Goal: Task Accomplishment & Management: Manage account settings

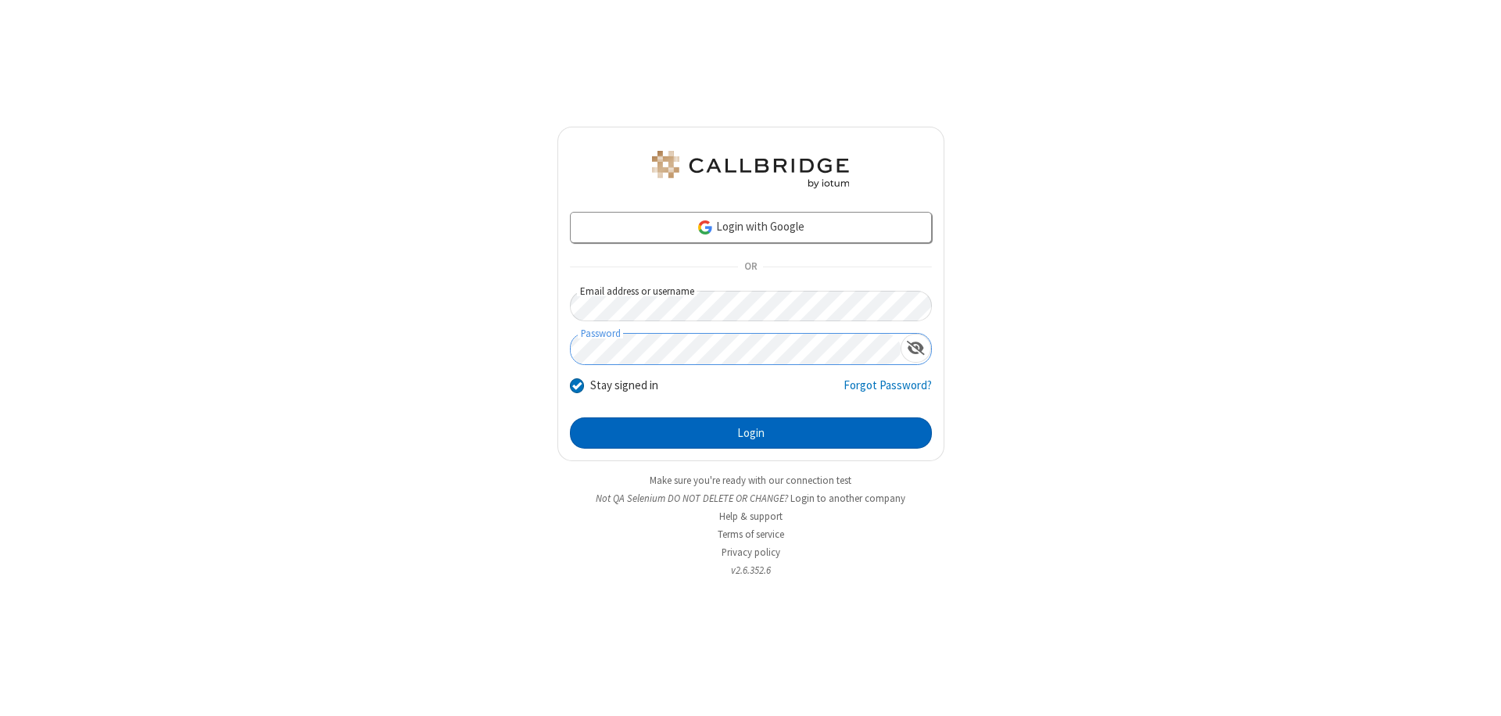
click at [751, 433] on button "Login" at bounding box center [751, 433] width 362 height 31
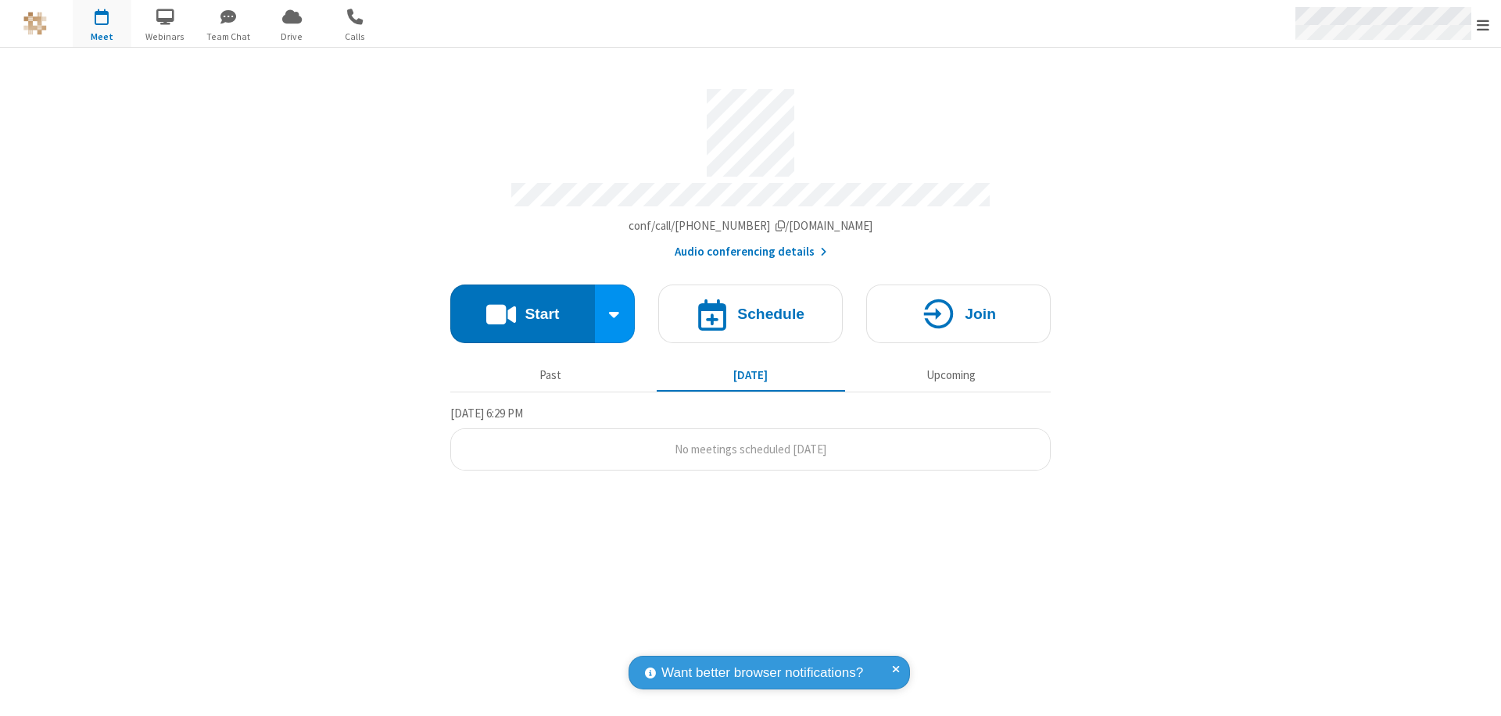
click at [1483, 24] on span "Open menu" at bounding box center [1483, 25] width 13 height 16
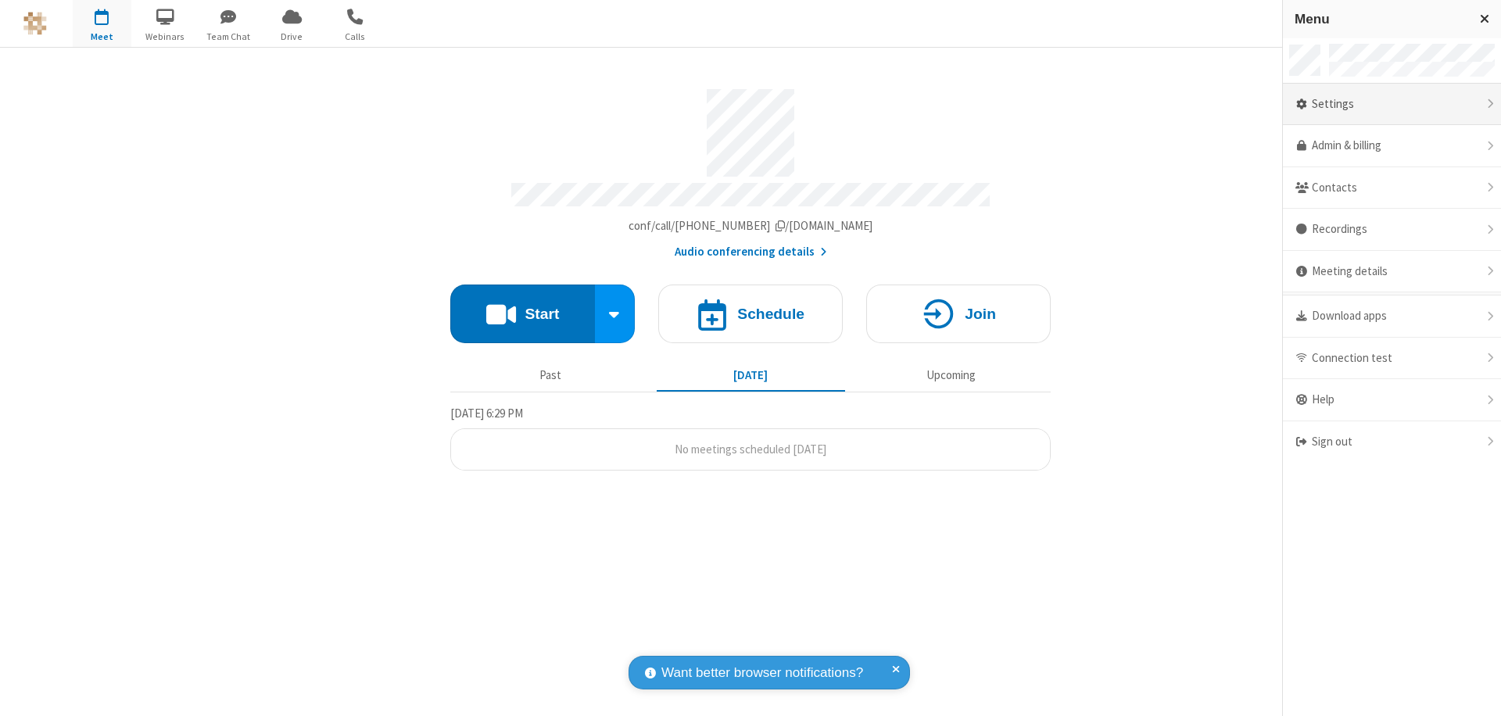
click at [1392, 104] on div "Settings" at bounding box center [1392, 105] width 218 height 42
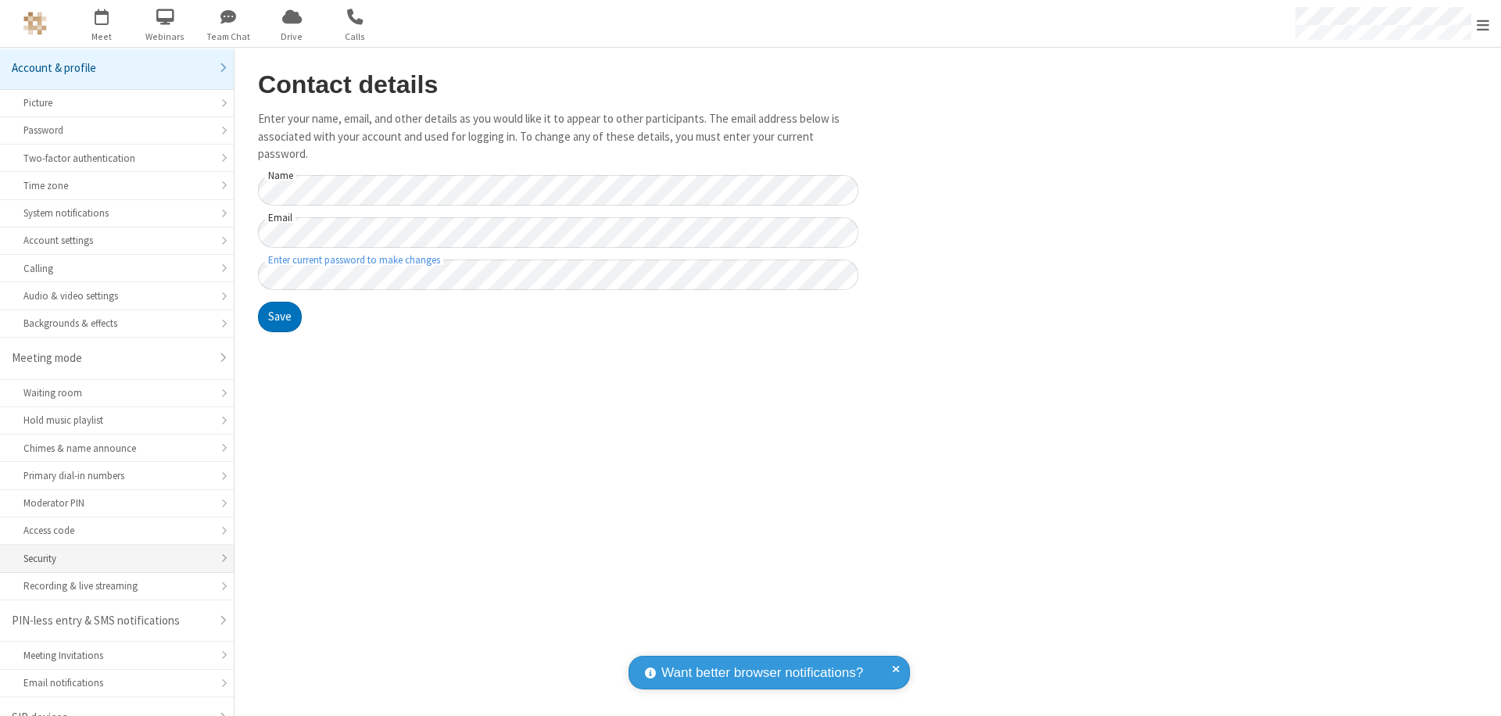
click at [111, 551] on div "Security" at bounding box center [116, 558] width 187 height 15
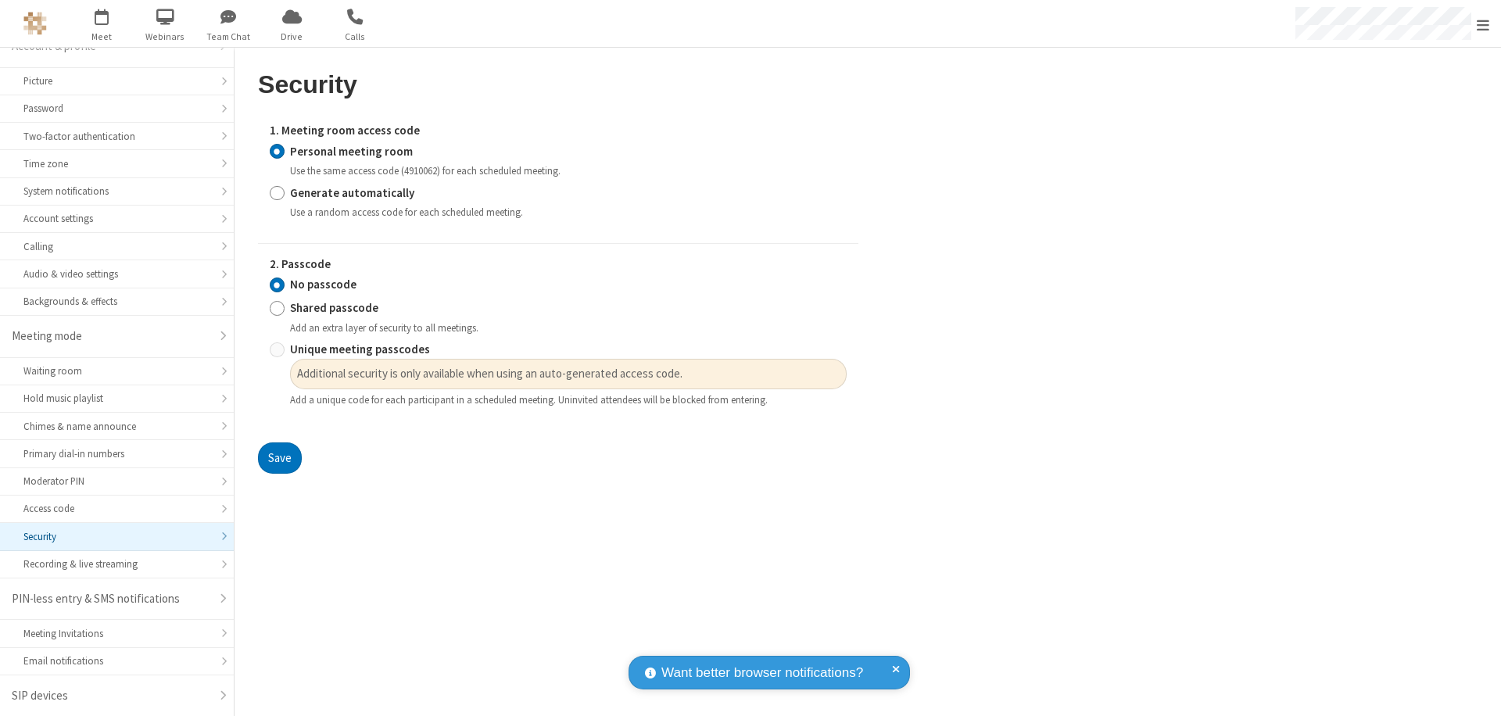
click at [277, 192] on input "Generate automatically" at bounding box center [277, 193] width 15 height 16
radio input "true"
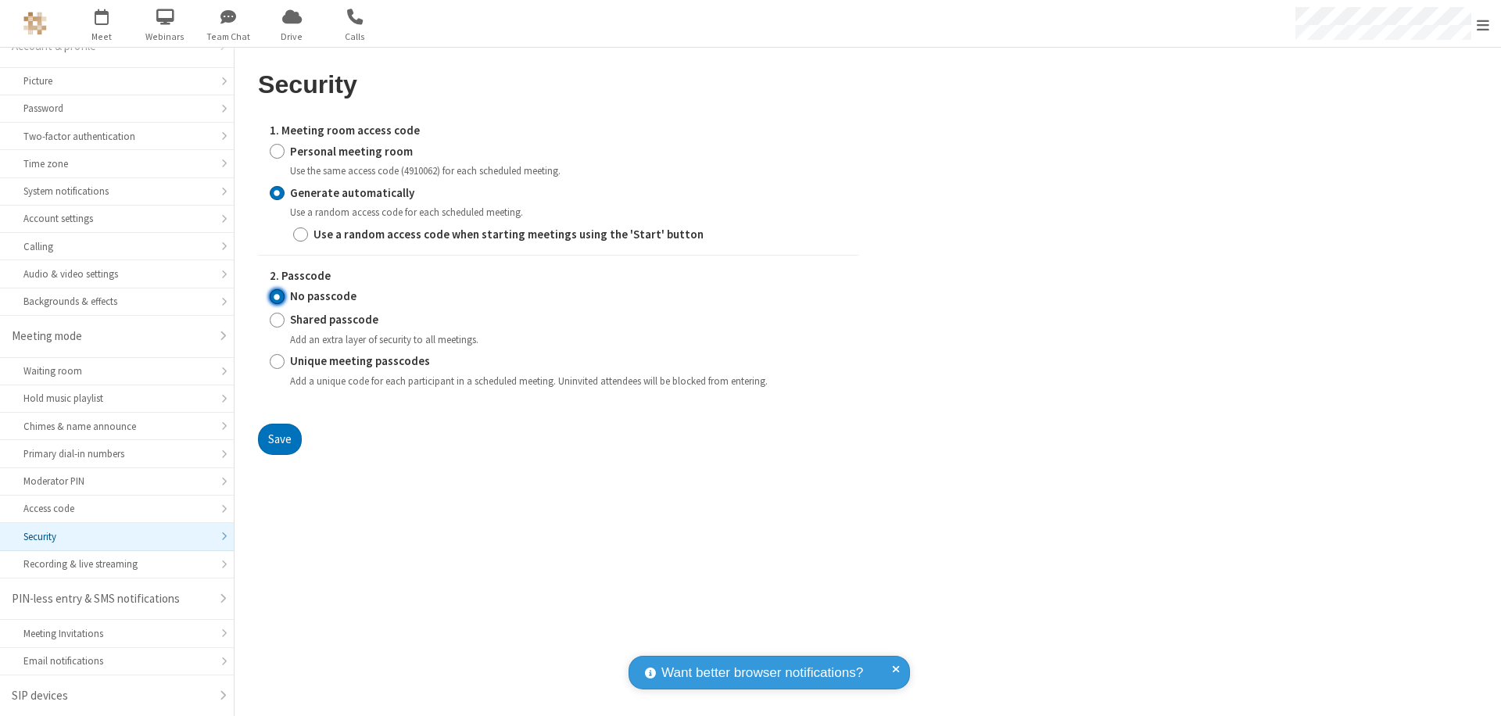
click at [277, 296] on input "No passcode" at bounding box center [277, 297] width 15 height 16
click at [279, 439] on button "Save" at bounding box center [280, 439] width 44 height 31
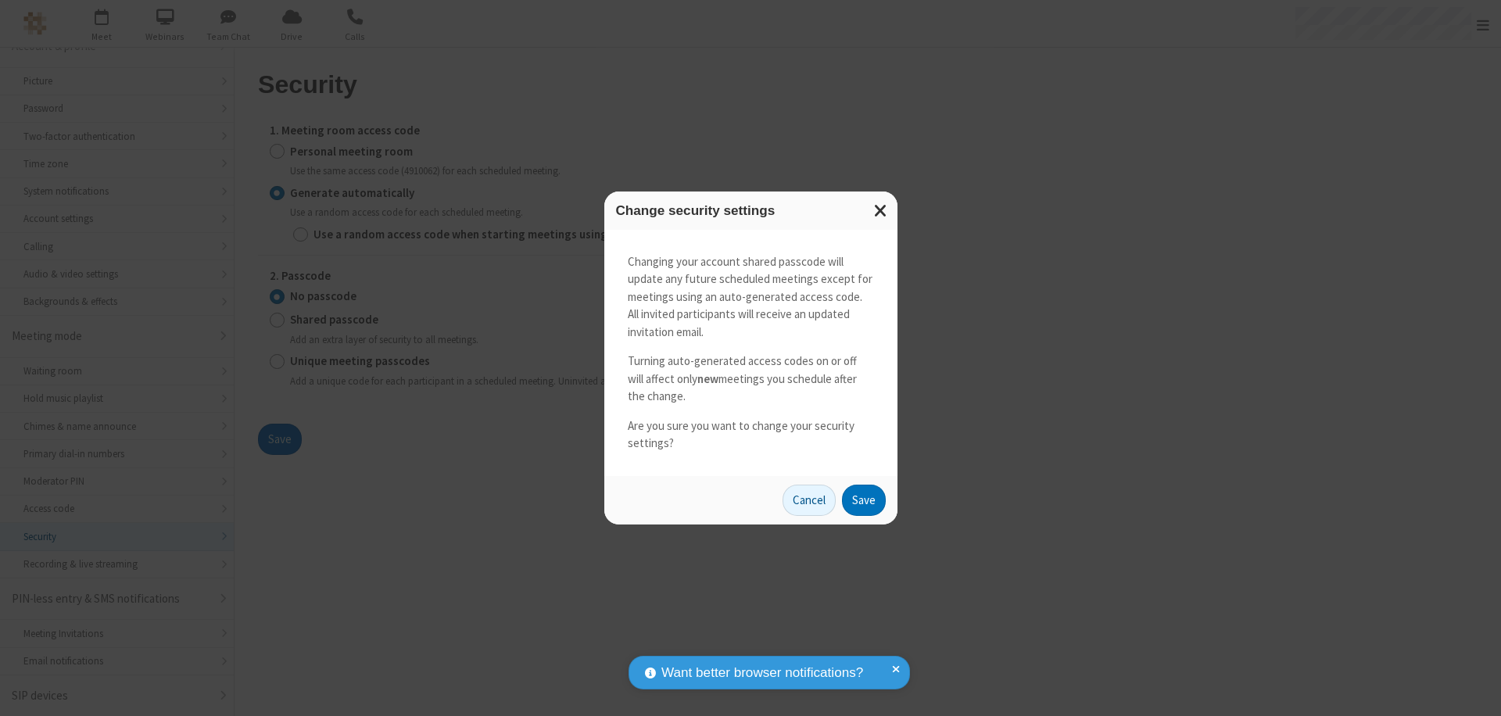
click at [863, 500] on button "Save" at bounding box center [864, 500] width 44 height 31
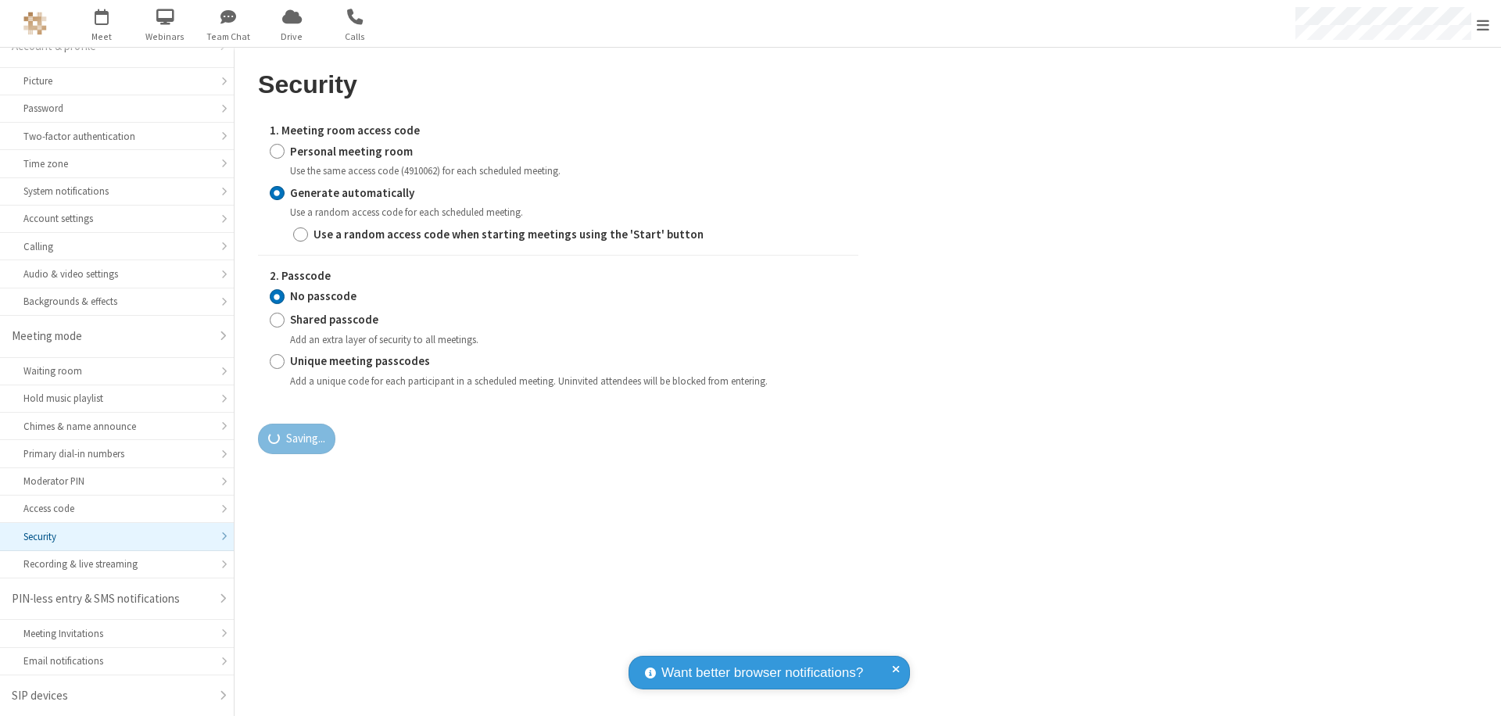
click at [1483, 24] on span "Open menu" at bounding box center [1483, 25] width 13 height 16
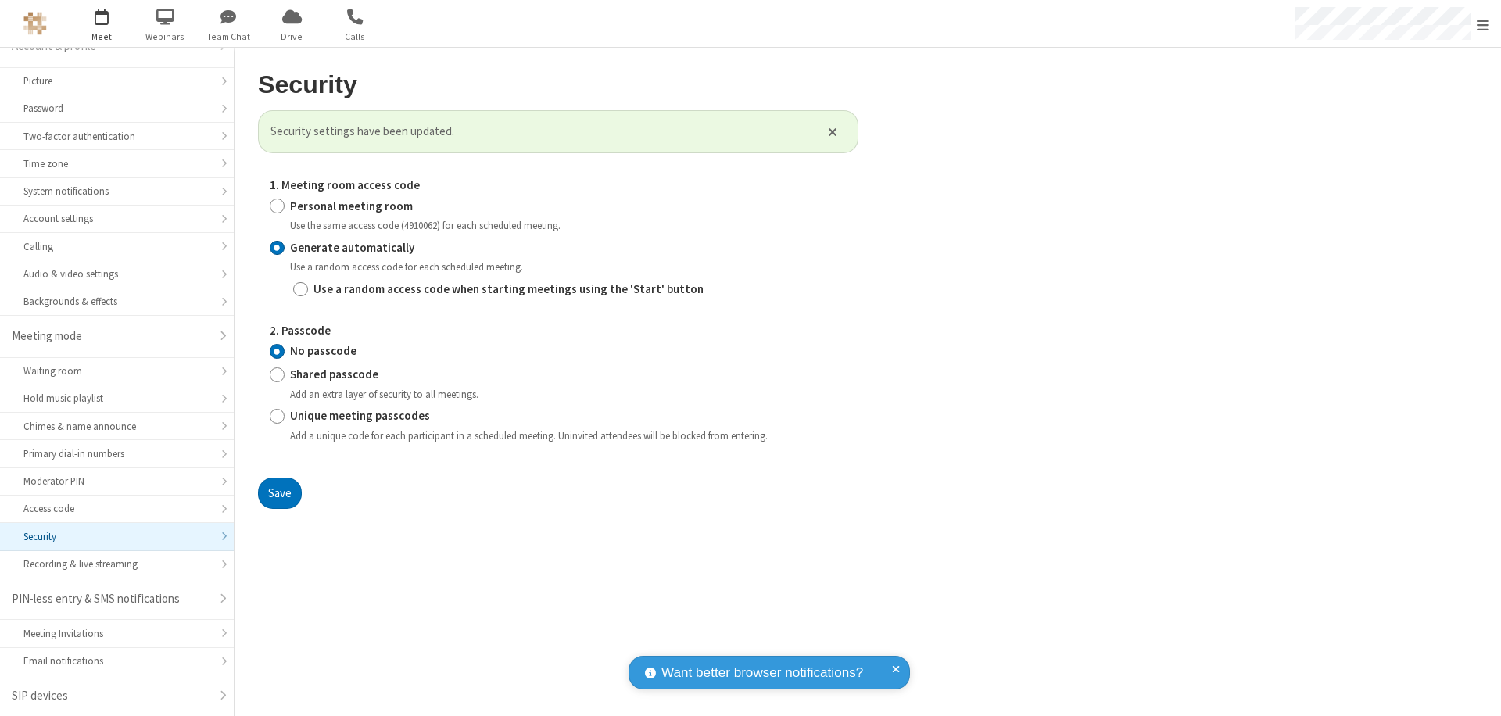
click at [102, 23] on span "button" at bounding box center [102, 16] width 59 height 27
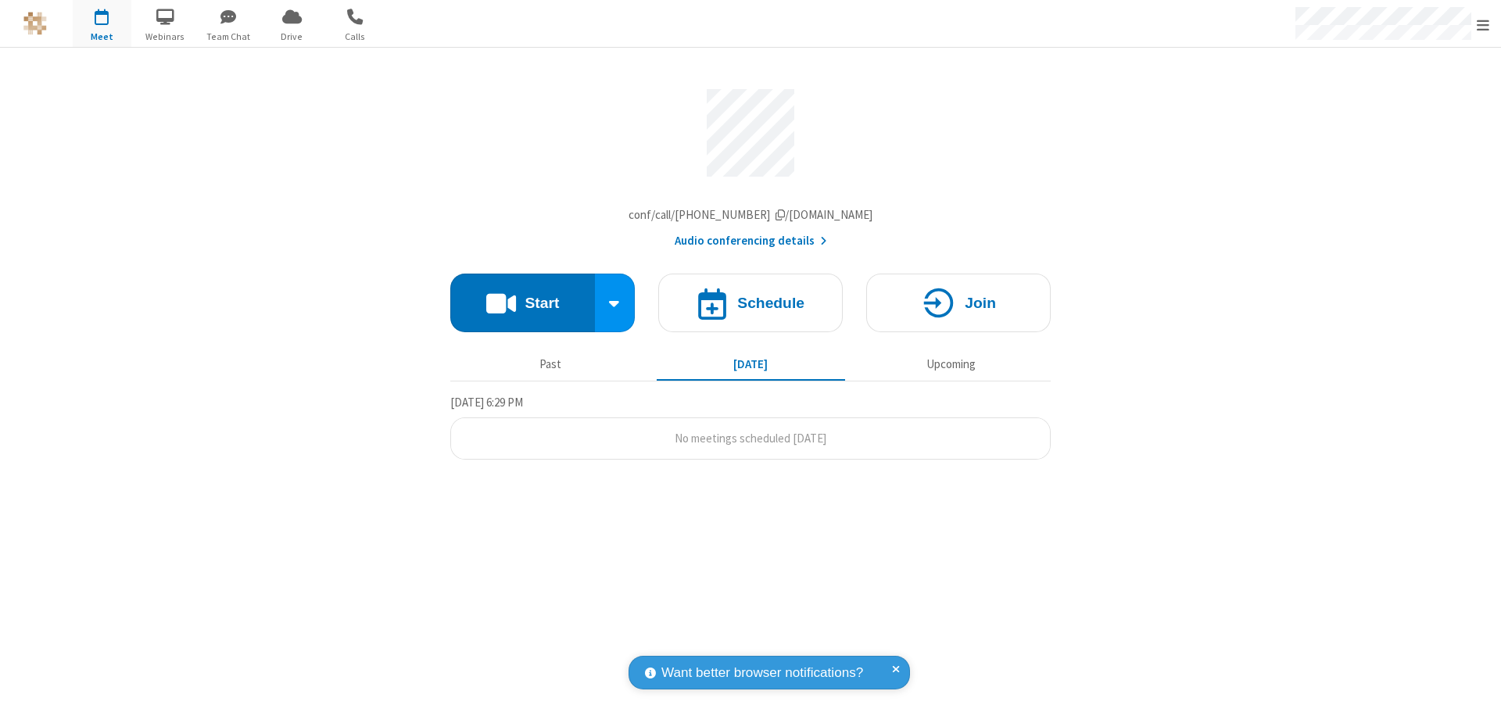
click at [751, 307] on h4 "Schedule" at bounding box center [770, 303] width 67 height 15
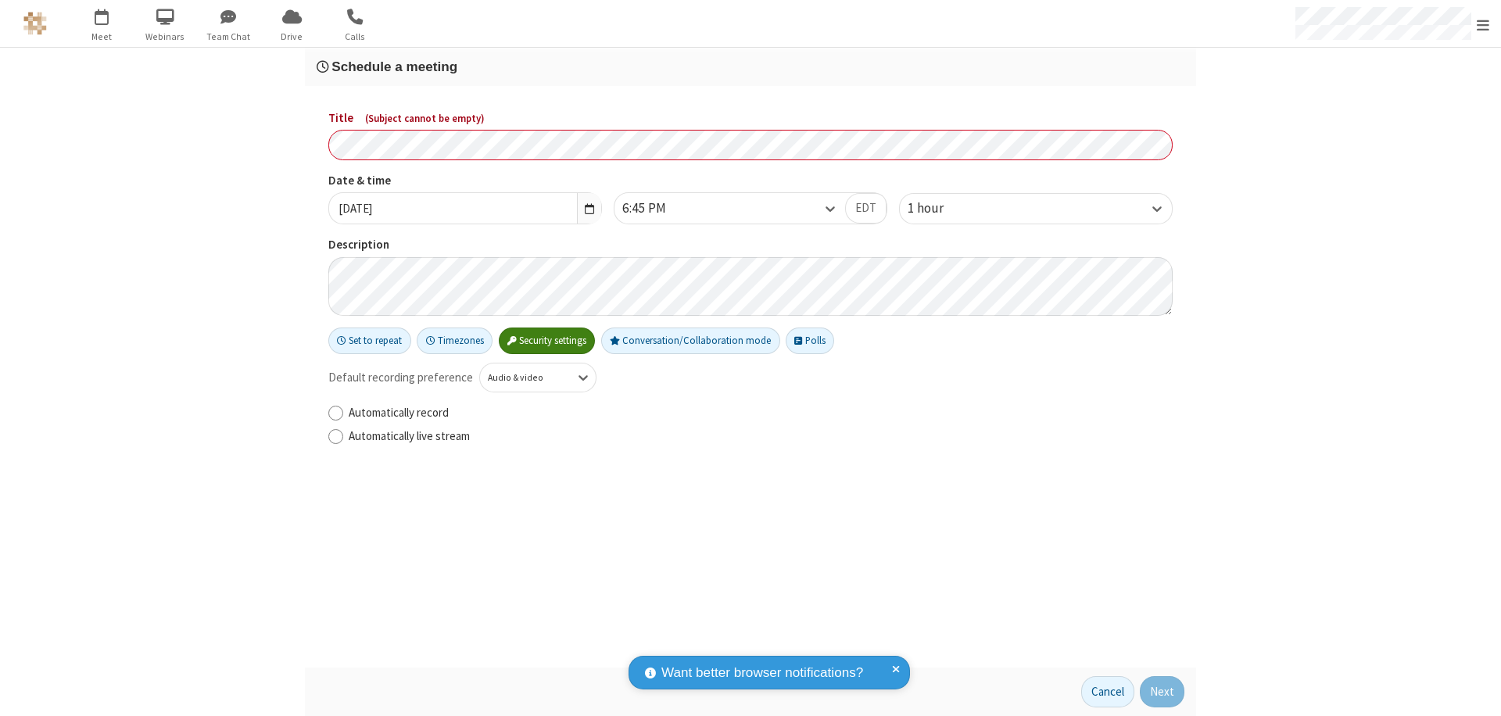
click at [751, 66] on h3 "Schedule a meeting" at bounding box center [751, 66] width 868 height 15
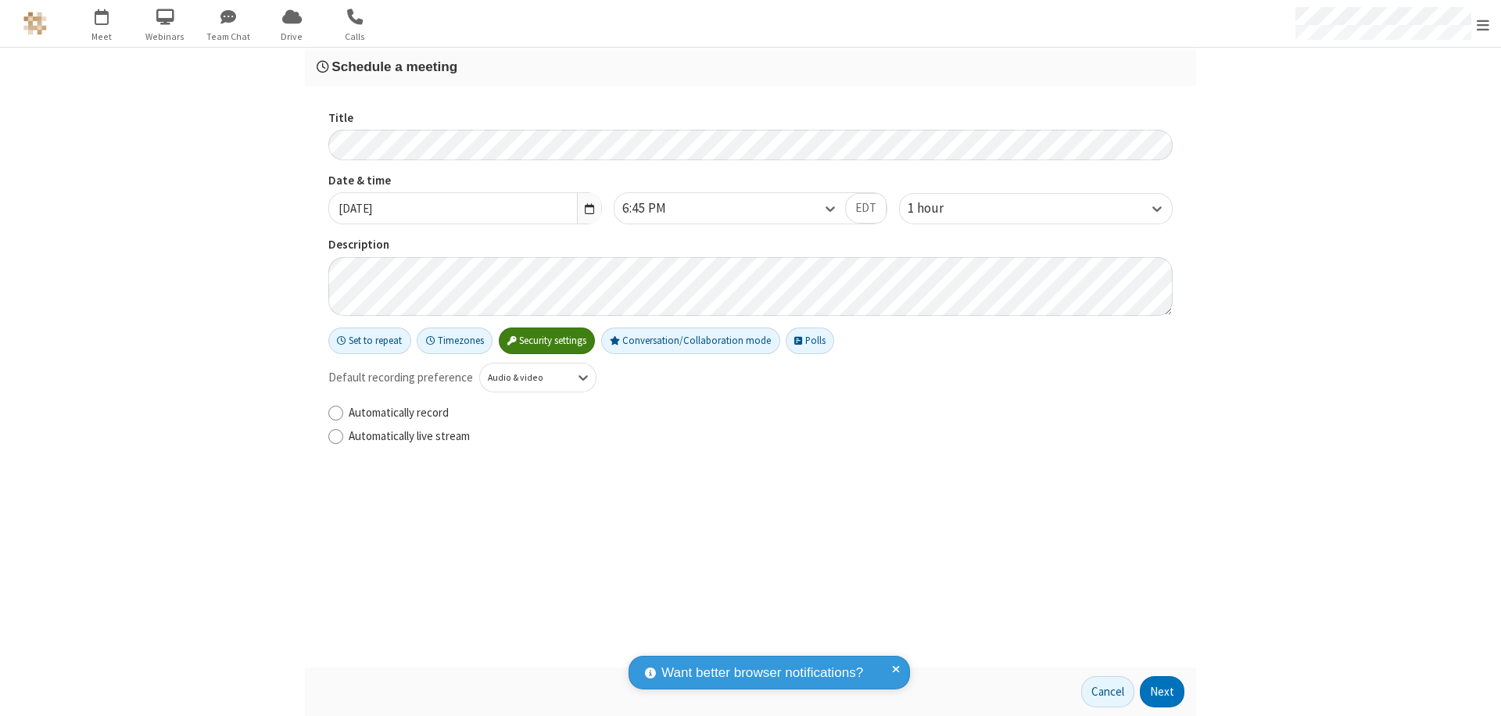
click at [1163, 692] on button "Next" at bounding box center [1162, 691] width 45 height 31
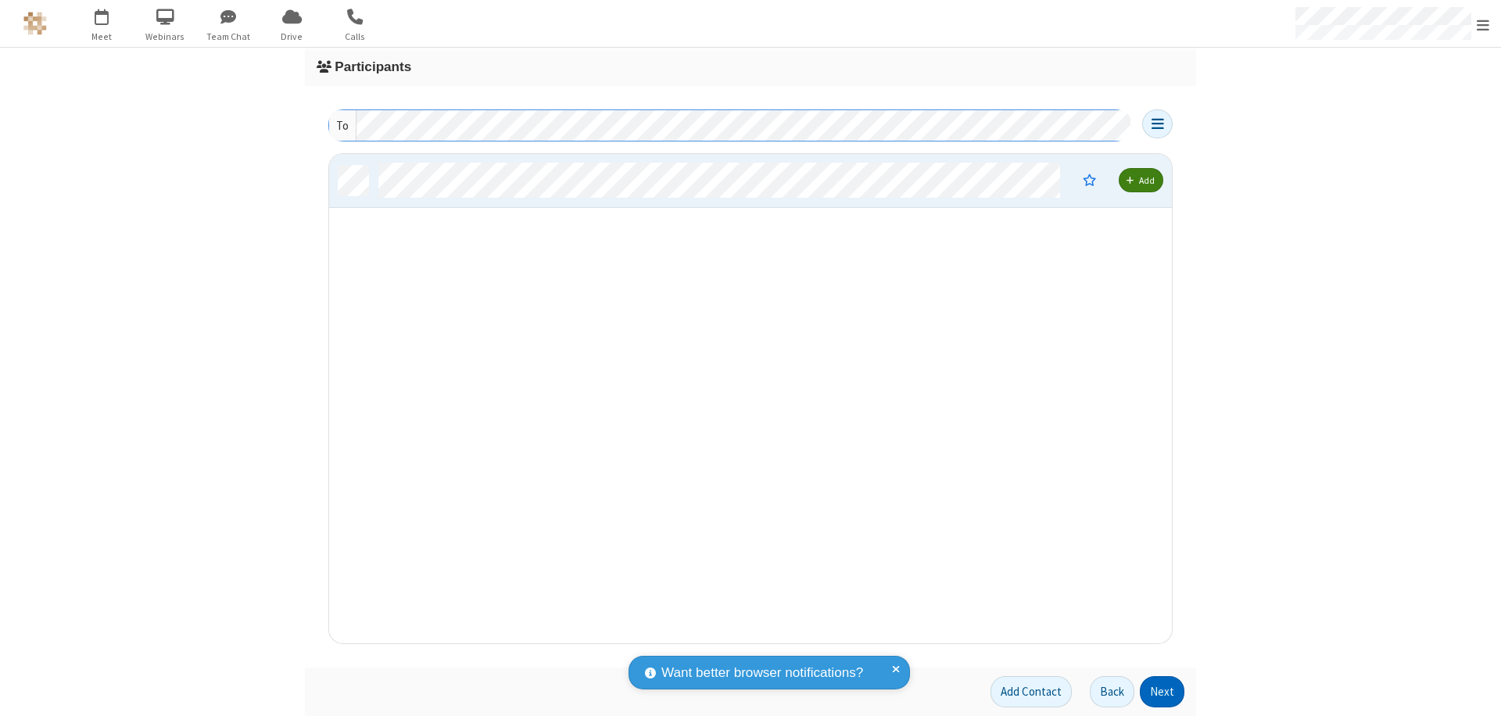
click at [1163, 692] on button "Next" at bounding box center [1162, 691] width 45 height 31
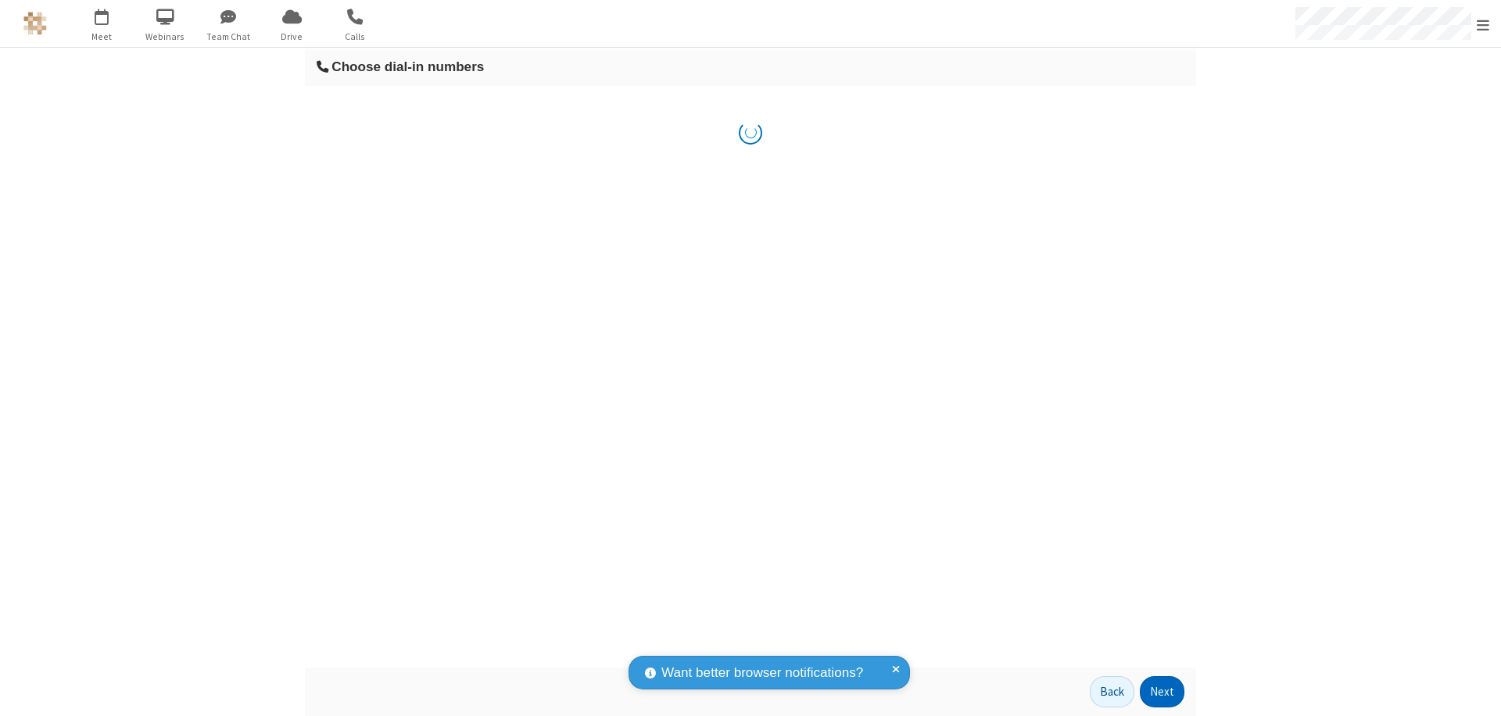
click at [1163, 692] on button "Next" at bounding box center [1162, 691] width 45 height 31
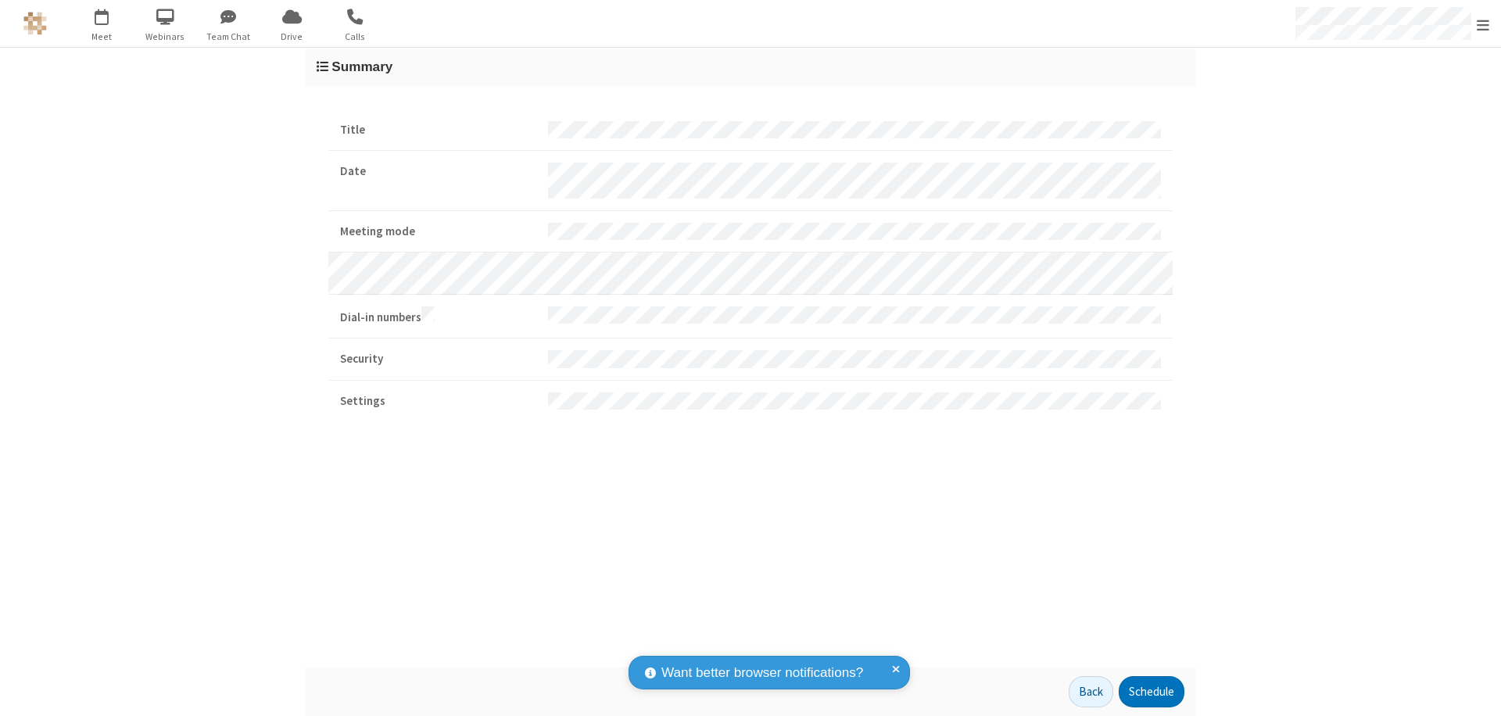
click at [1151, 692] on button "Schedule" at bounding box center [1152, 691] width 66 height 31
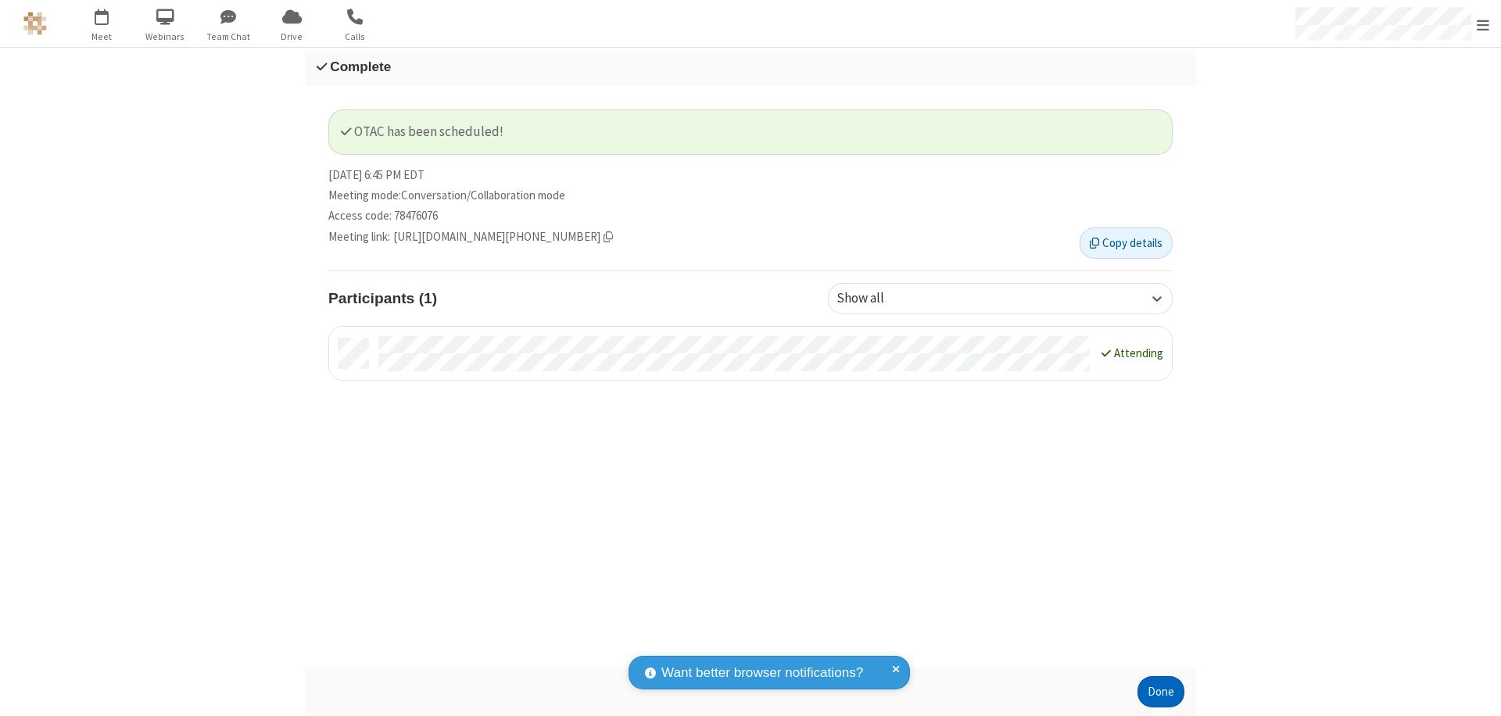
click at [1161, 692] on button "Done" at bounding box center [1161, 691] width 47 height 31
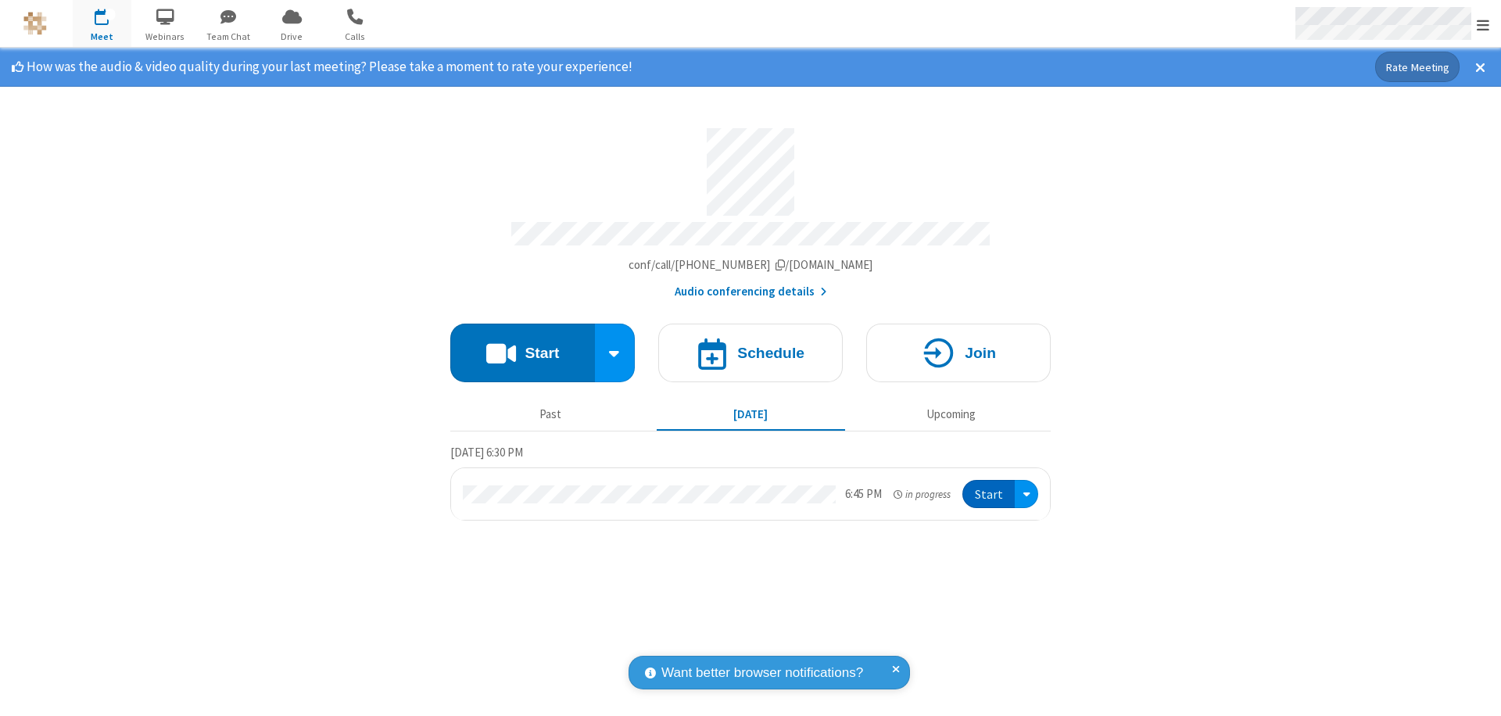
click at [1483, 24] on span "Open menu" at bounding box center [1483, 25] width 13 height 16
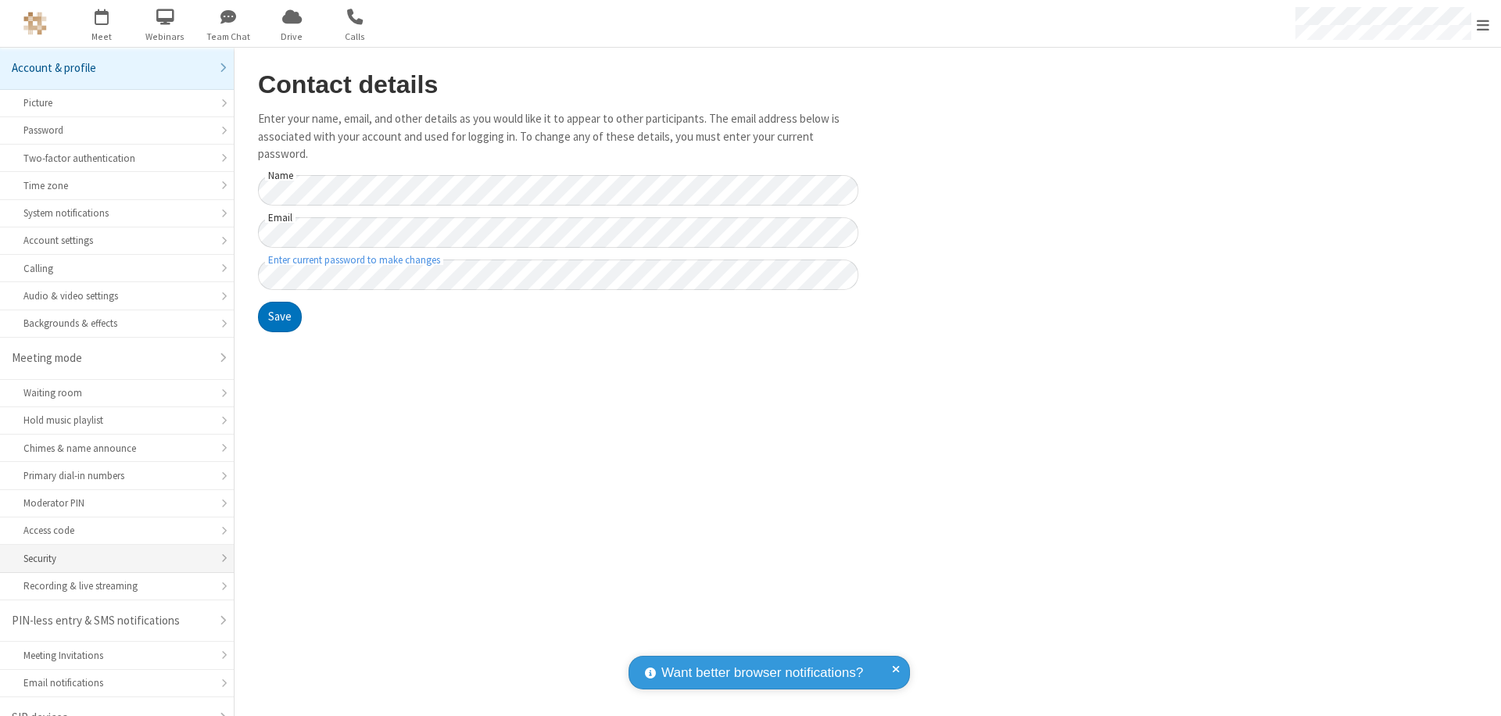
click at [111, 551] on div "Security" at bounding box center [116, 558] width 187 height 15
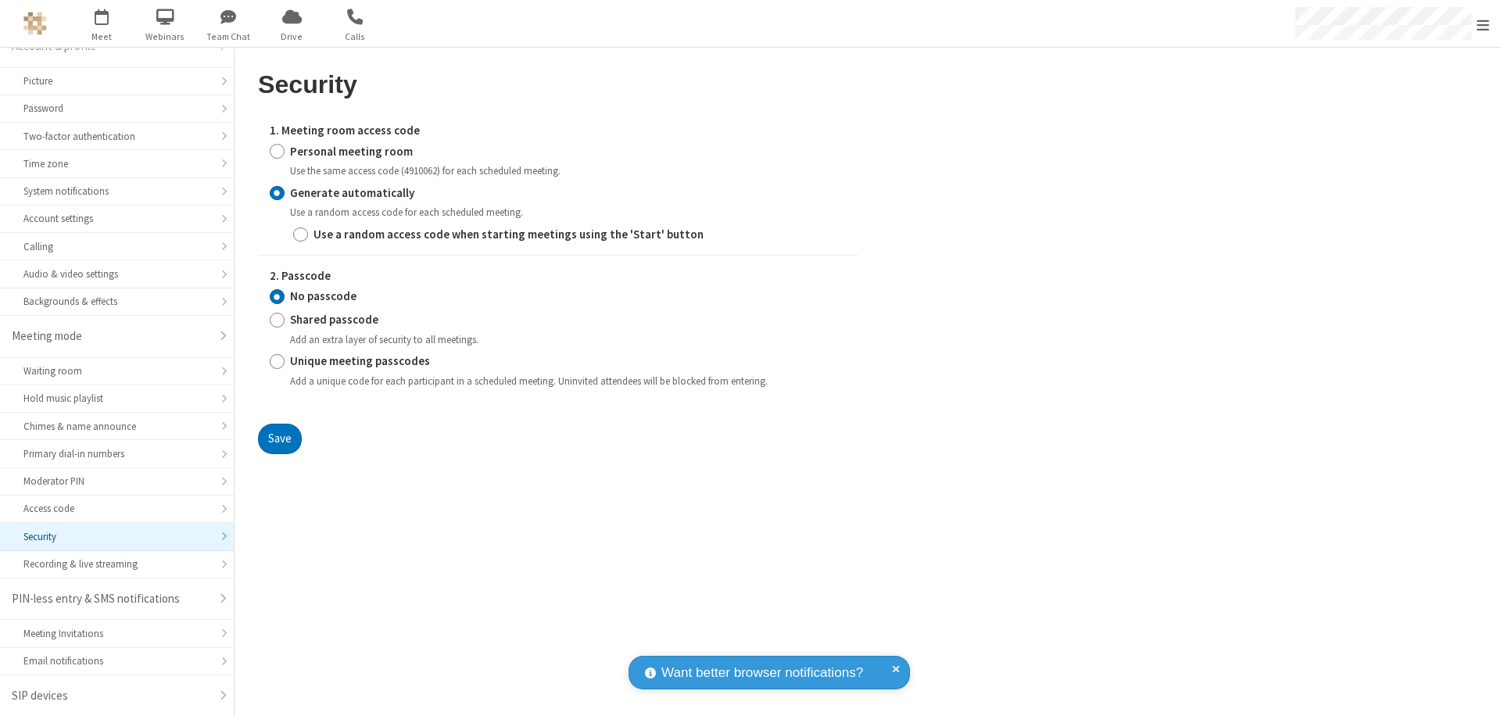
click at [277, 151] on input "Personal meeting room" at bounding box center [277, 151] width 15 height 16
radio input "true"
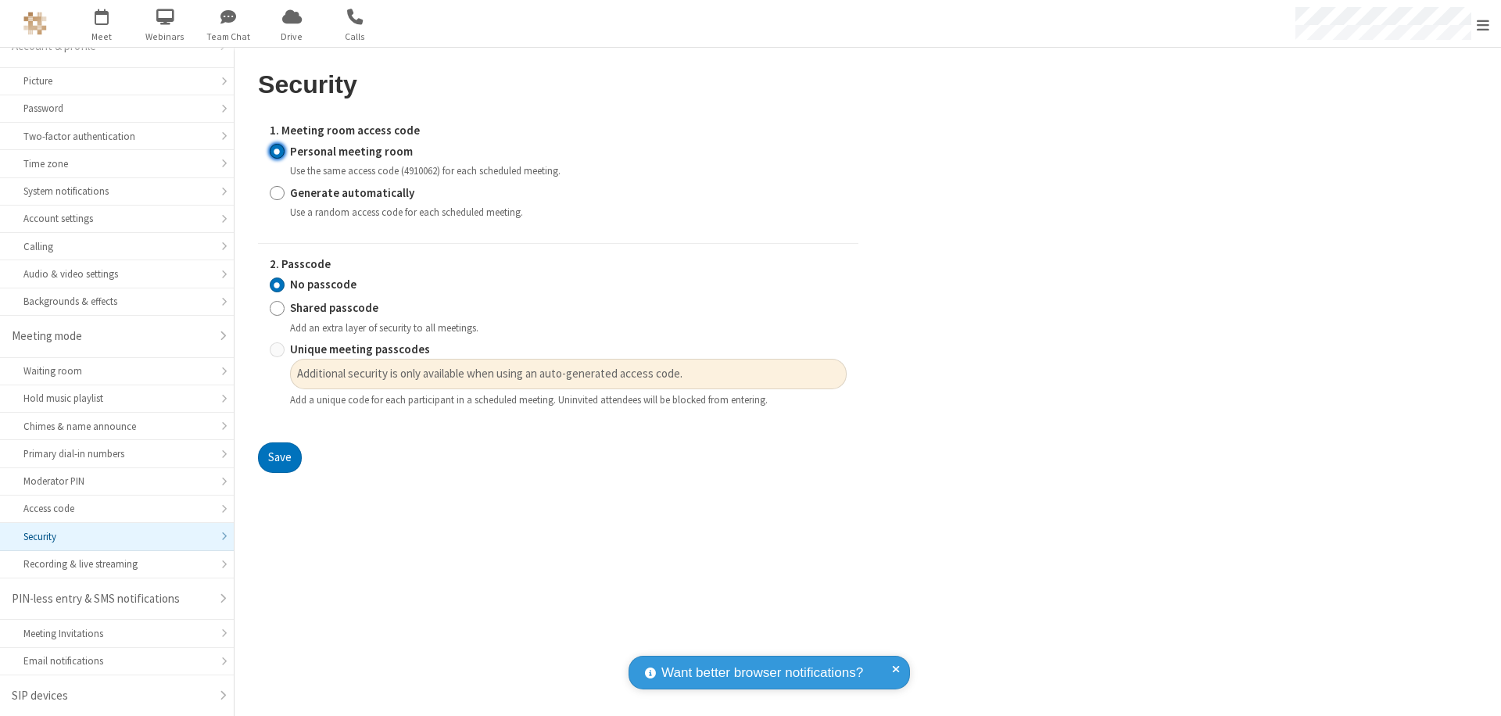
click at [277, 285] on input "No passcode" at bounding box center [277, 285] width 15 height 16
click at [279, 458] on button "Save" at bounding box center [280, 458] width 44 height 31
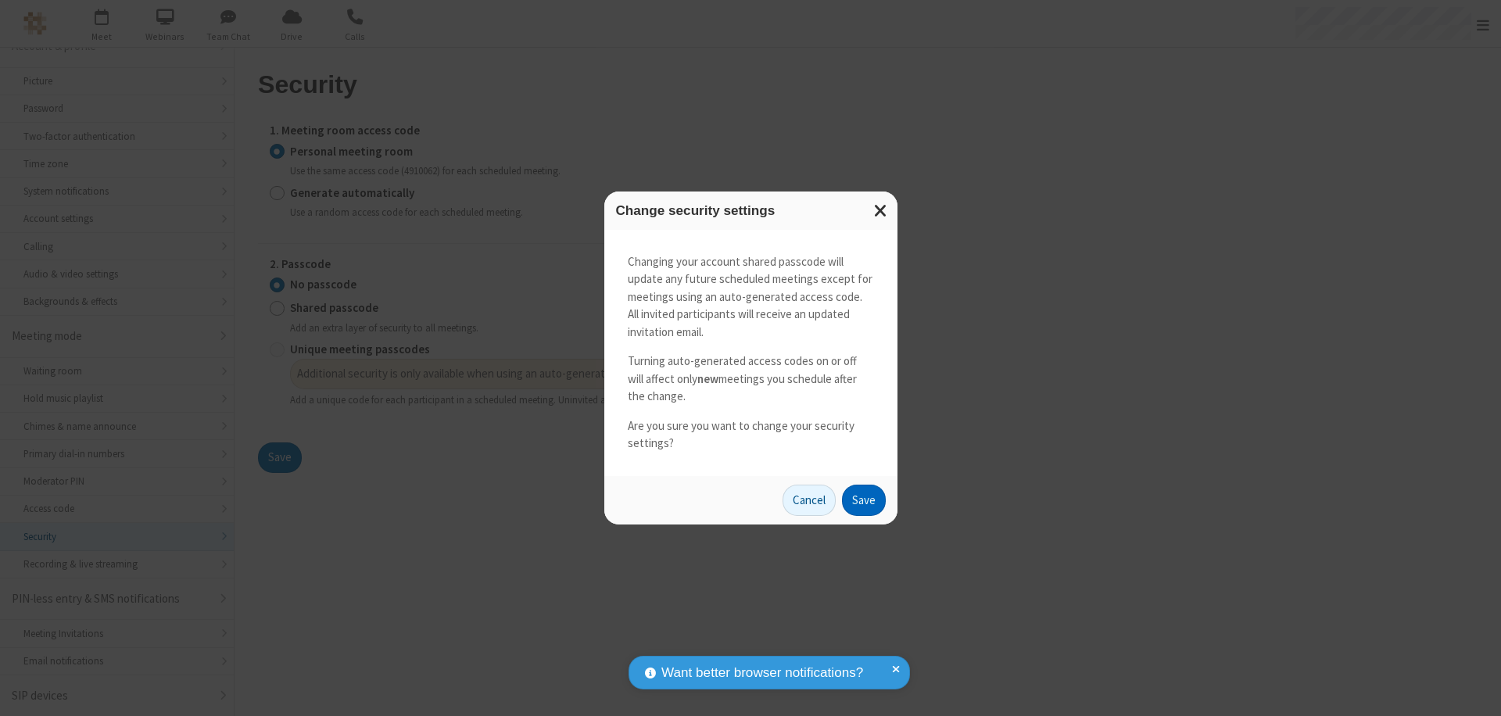
click at [863, 500] on button "Save" at bounding box center [864, 500] width 44 height 31
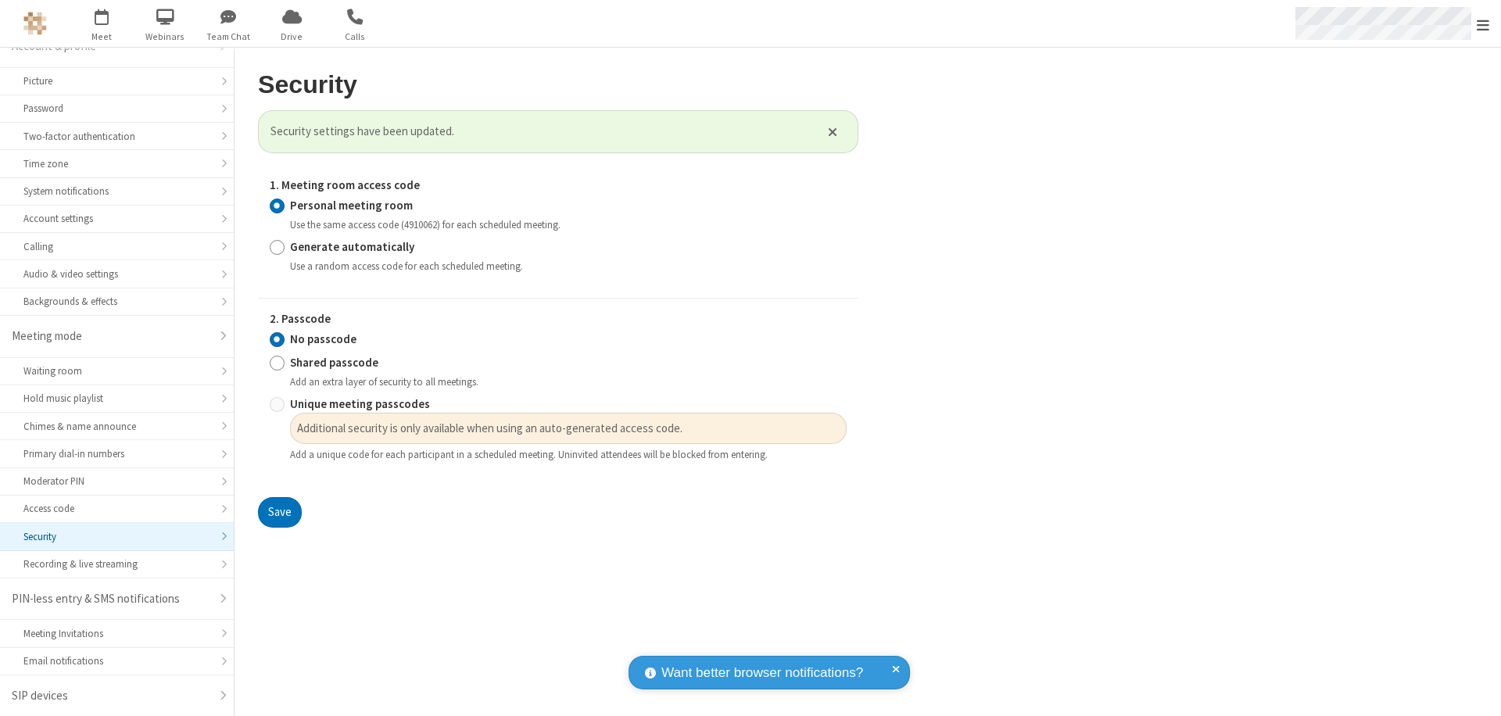
click at [1483, 23] on span "Open menu" at bounding box center [1483, 25] width 13 height 16
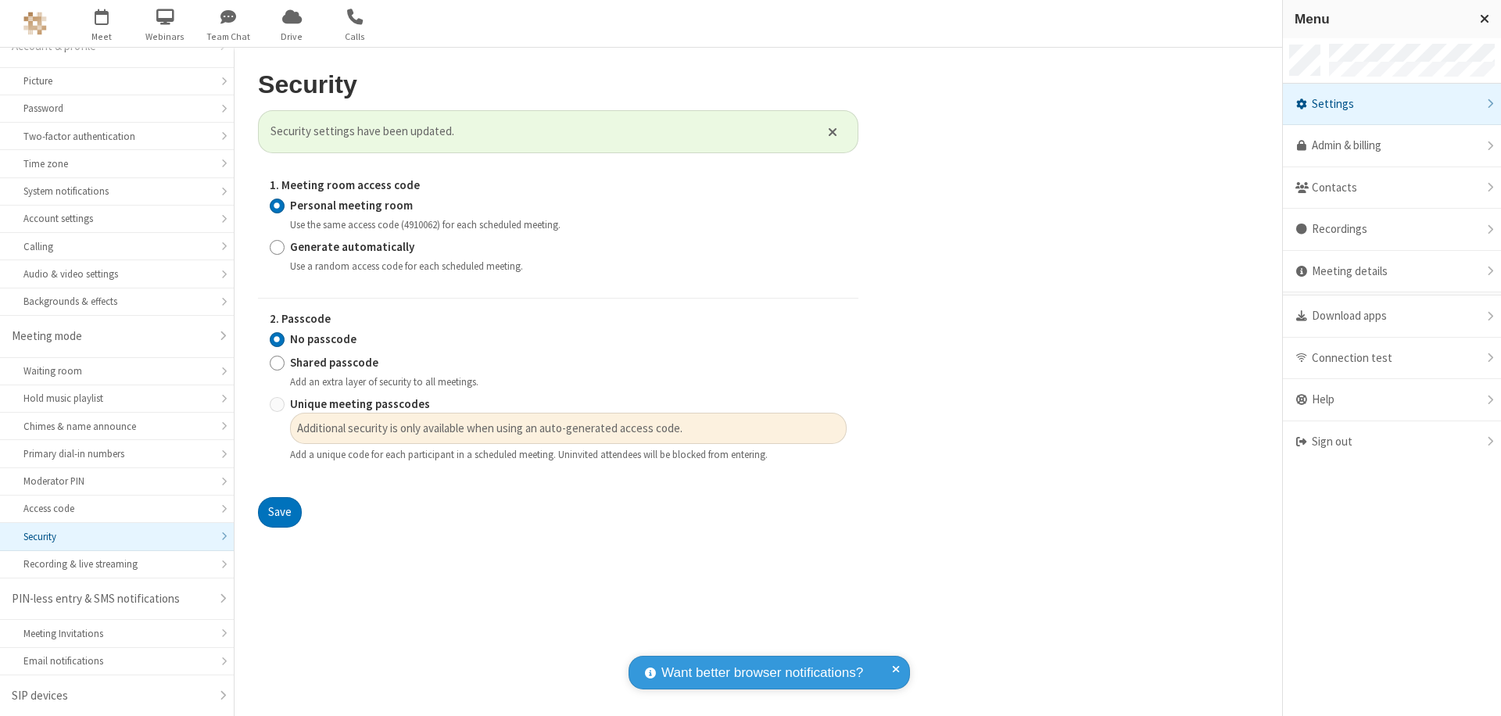
click at [1392, 442] on div "Sign out" at bounding box center [1392, 441] width 218 height 41
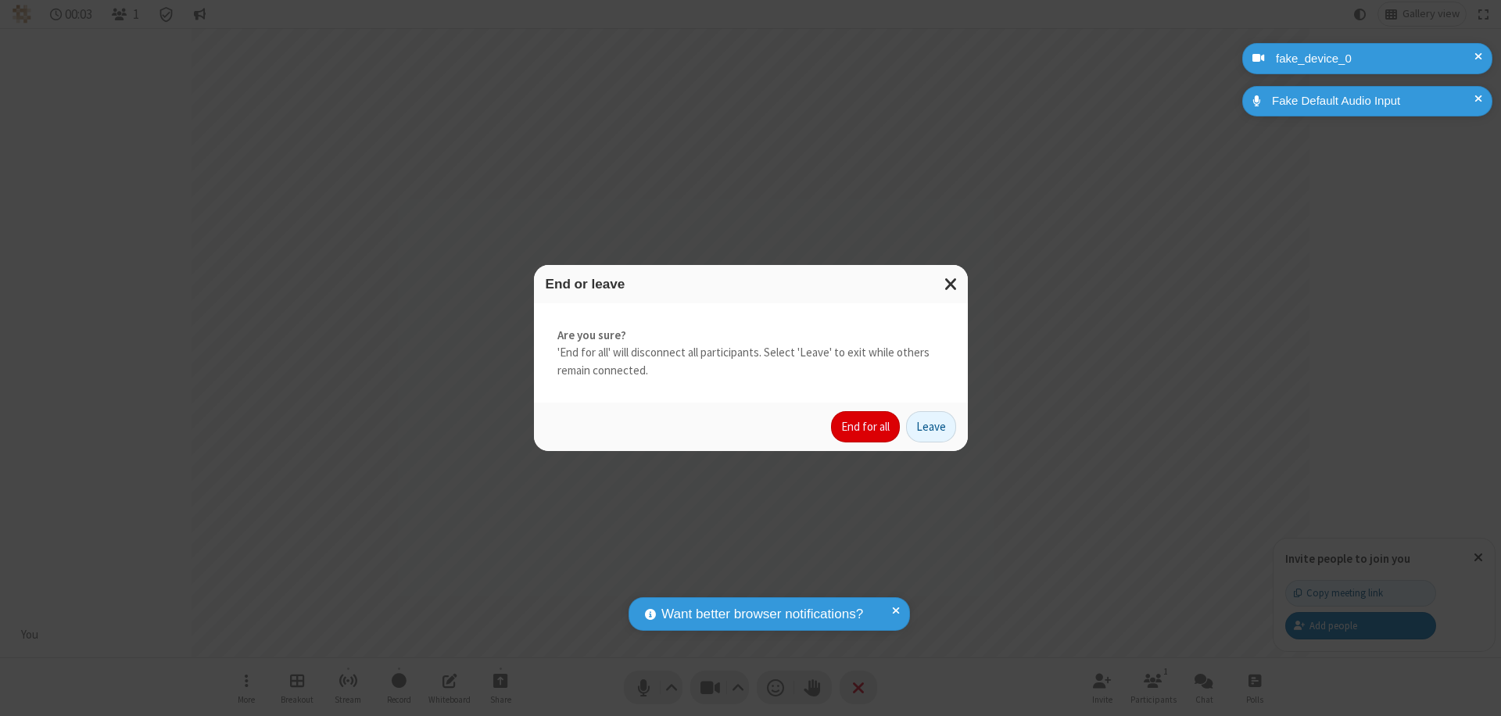
click at [866, 427] on button "End for all" at bounding box center [865, 426] width 69 height 31
